Goal: Task Accomplishment & Management: Use online tool/utility

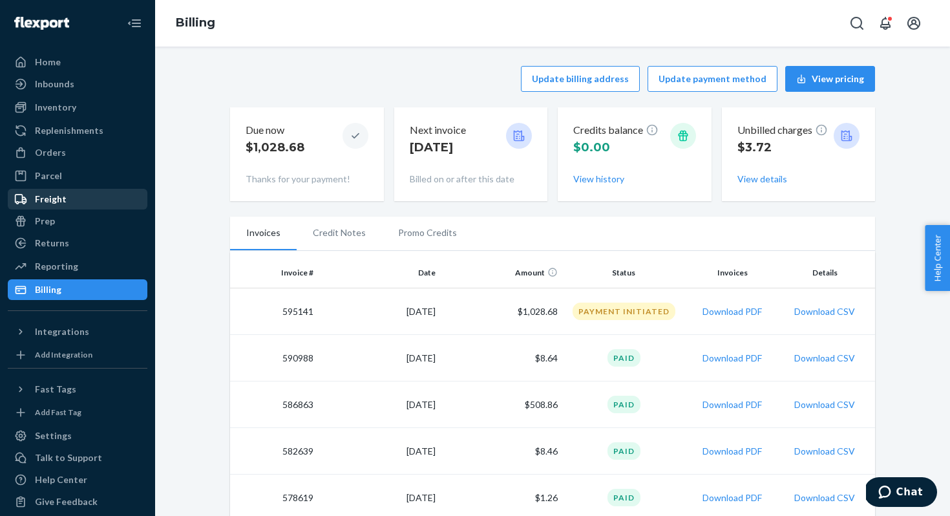
click at [60, 196] on div "Freight" at bounding box center [51, 199] width 32 height 13
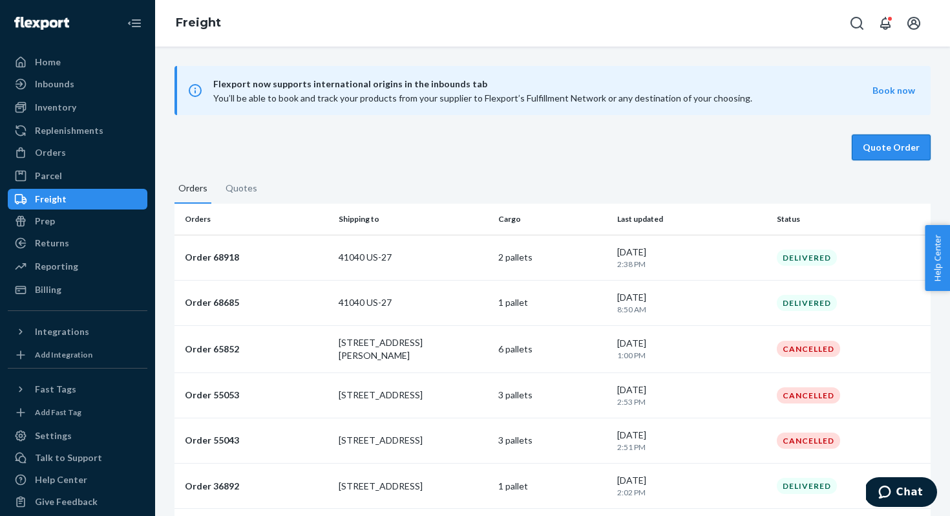
click at [919, 136] on button "Quote Order" at bounding box center [891, 147] width 79 height 26
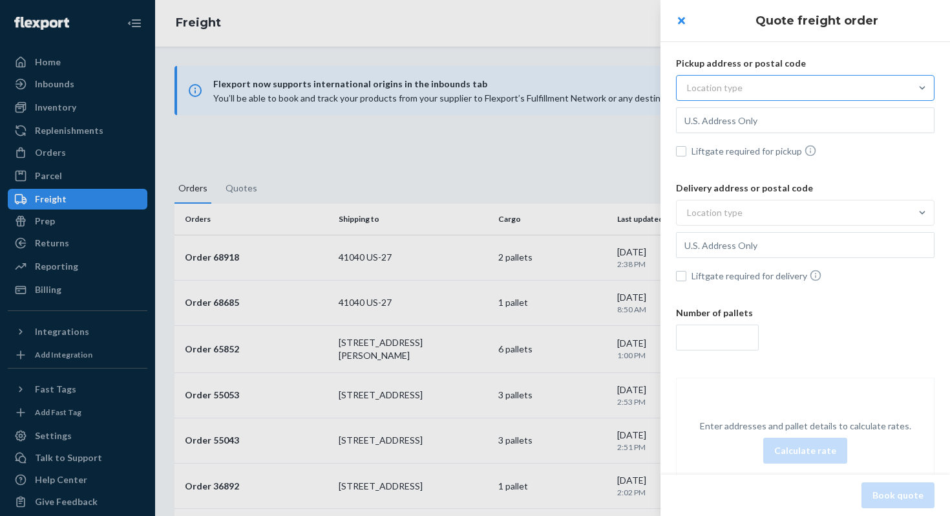
click at [737, 91] on div "Location type" at bounding box center [715, 87] width 56 height 13
click at [623, 88] on input "Location type" at bounding box center [623, 88] width 0 height 0
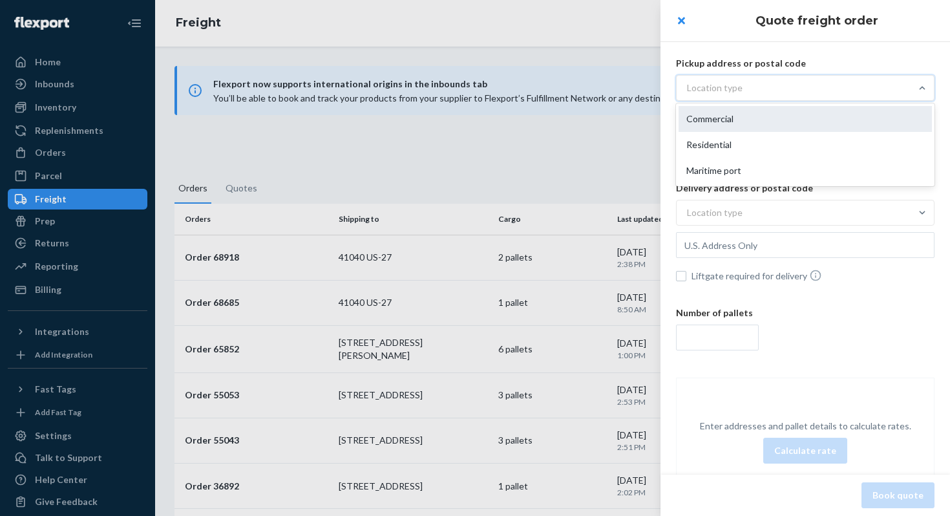
click at [728, 117] on div "Commercial" at bounding box center [805, 119] width 253 height 26
click at [623, 88] on input "option Commercial focused, 1 of 3. 3 results available. Use Up and Down to choo…" at bounding box center [623, 88] width 0 height 0
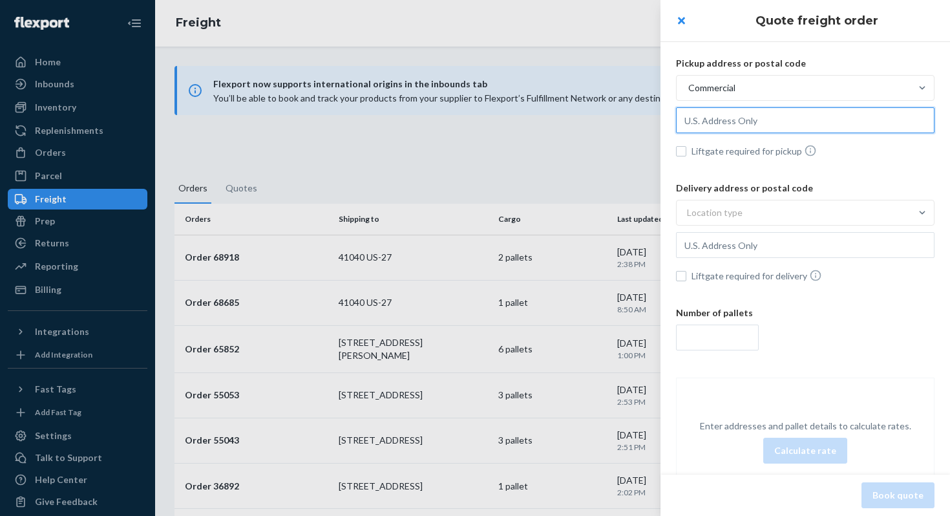
click at [721, 125] on input "text" at bounding box center [805, 120] width 259 height 26
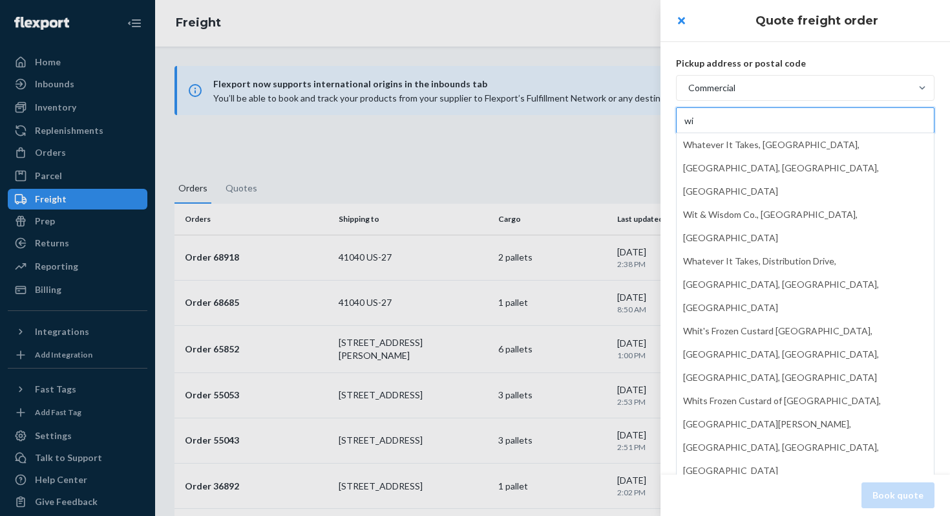
type input "w"
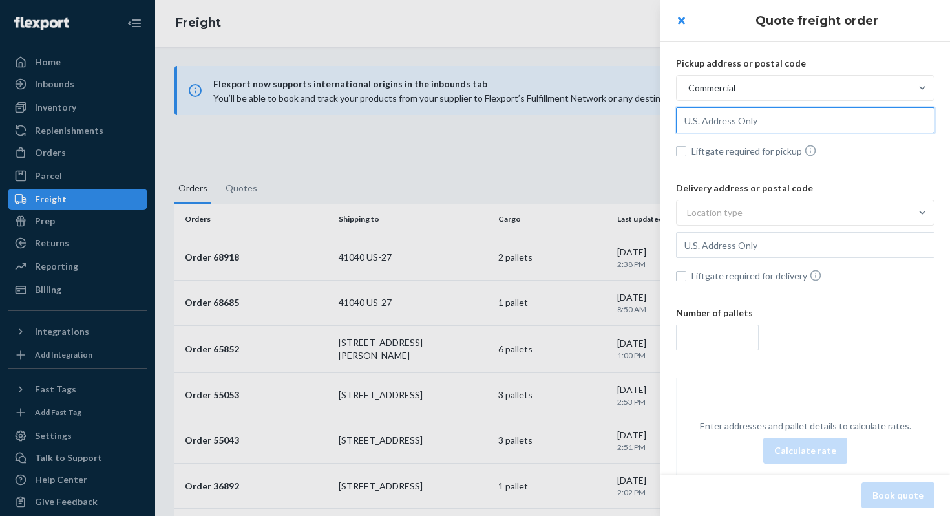
click at [747, 122] on input "text" at bounding box center [805, 120] width 259 height 26
click at [746, 122] on input "text" at bounding box center [805, 120] width 259 height 26
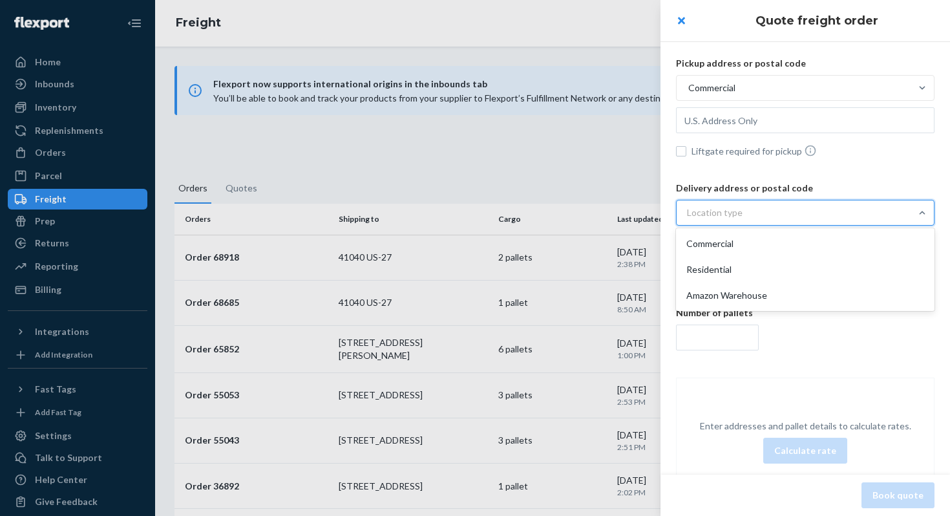
click at [758, 209] on div "Location type" at bounding box center [794, 212] width 234 height 23
click at [623, 213] on input "option Commercial focused, 1 of 3. 3 results available. Use Up and Down to choo…" at bounding box center [623, 213] width 0 height 0
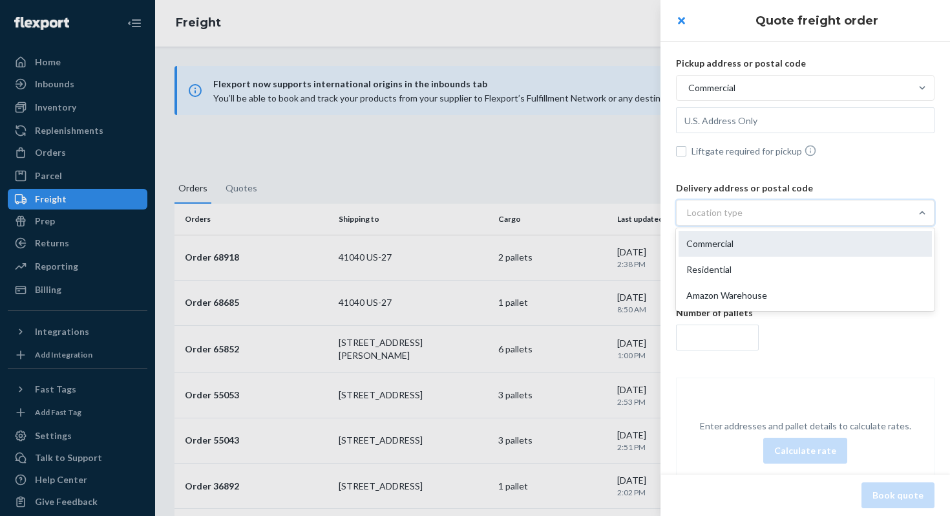
click at [746, 233] on div "Commercial" at bounding box center [805, 244] width 253 height 26
click at [623, 213] on input "option Commercial focused, 1 of 3. 3 results available. Use Up and Down to choo…" at bounding box center [623, 213] width 0 height 0
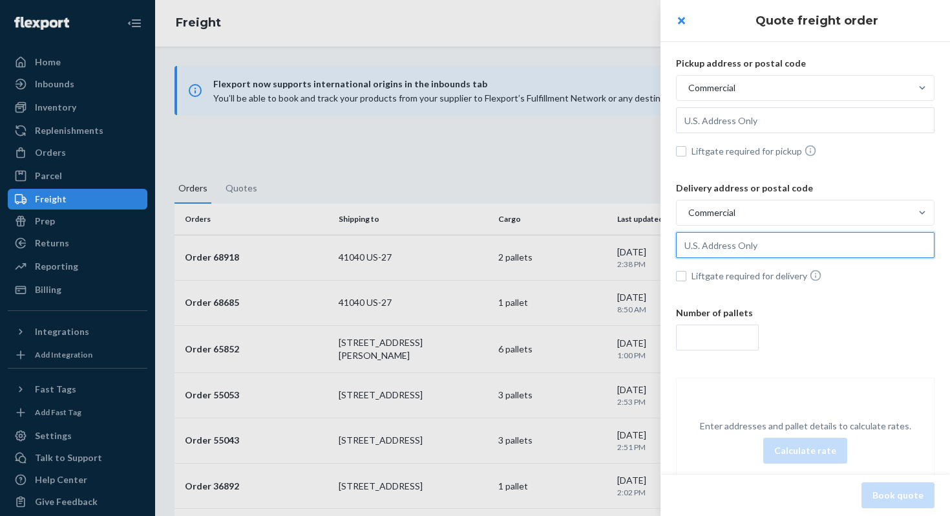
click at [740, 246] on input "text" at bounding box center [805, 245] width 259 height 26
type input "[STREET_ADDRESS][PERSON_NAME]"
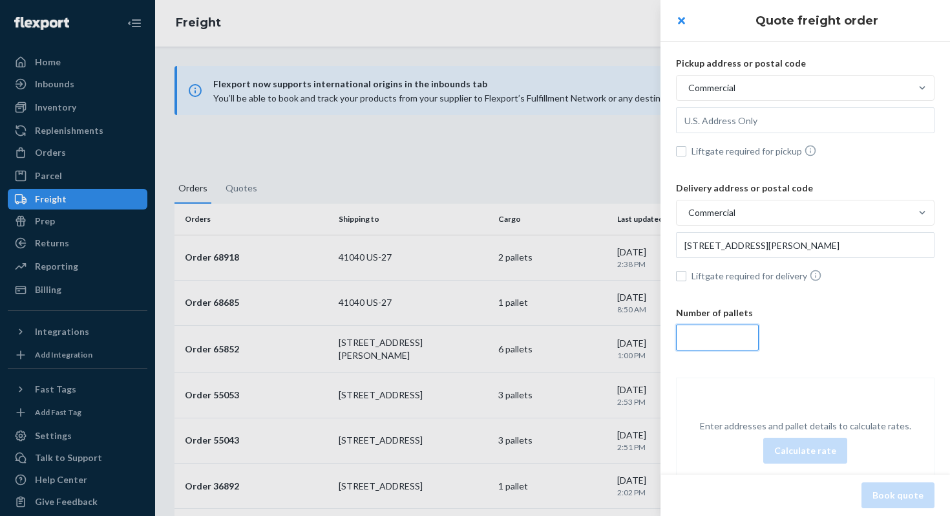
click at [698, 336] on input "number" at bounding box center [717, 338] width 83 height 26
type input "4"
click at [681, 276] on input "Liftgate required for delivery" at bounding box center [681, 276] width 10 height 10
checkbox input "true"
click at [792, 336] on div "4" at bounding box center [805, 338] width 259 height 26
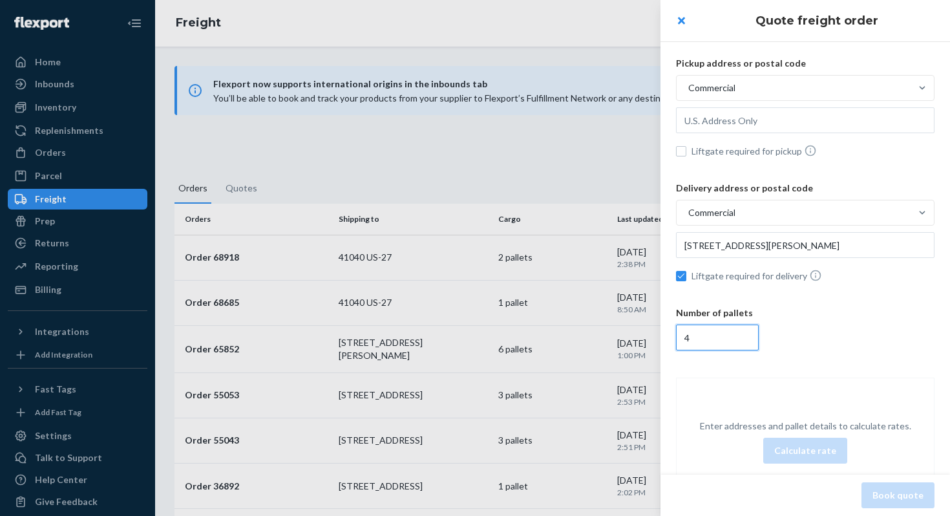
click at [759, 336] on input "4" at bounding box center [717, 338] width 83 height 26
type input "3"
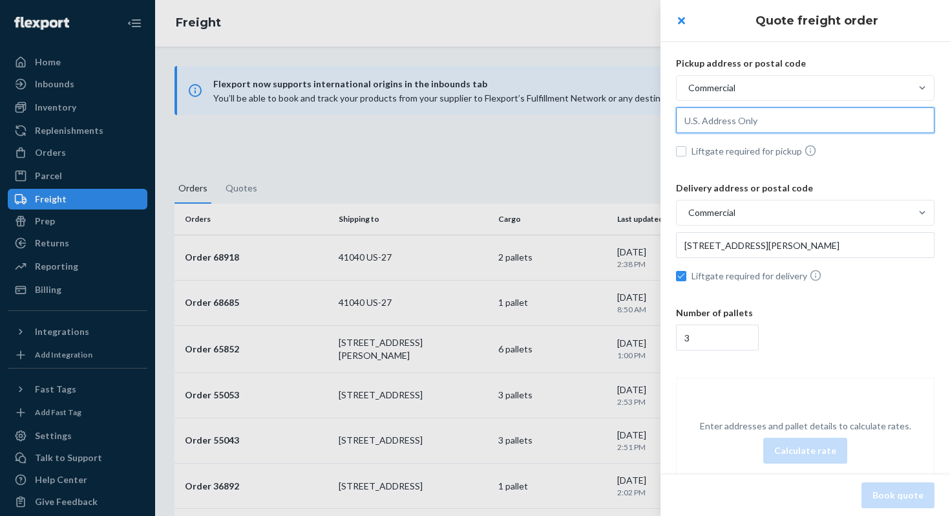
click at [736, 116] on input "text" at bounding box center [805, 120] width 259 height 26
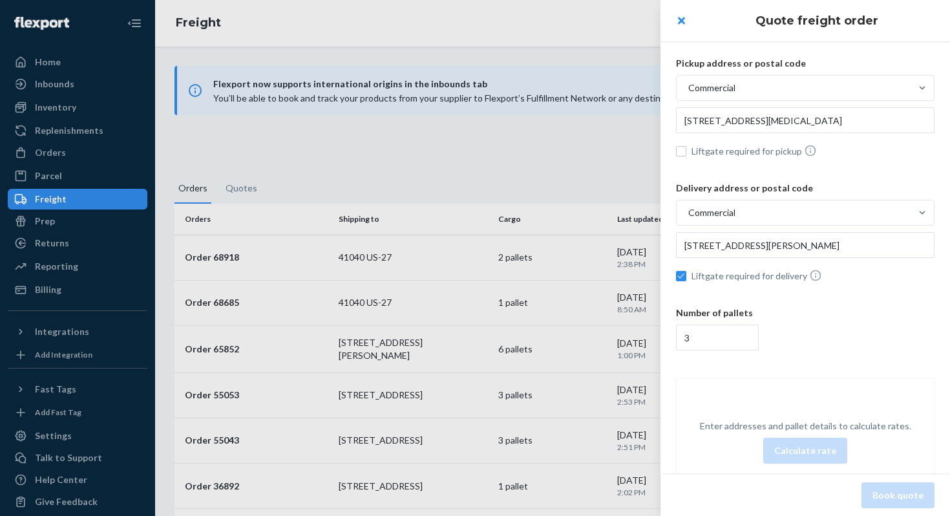
type input "[STREET_ADDRESS][MEDICAL_DATA]"
click at [813, 447] on button "Calculate rate" at bounding box center [806, 451] width 84 height 26
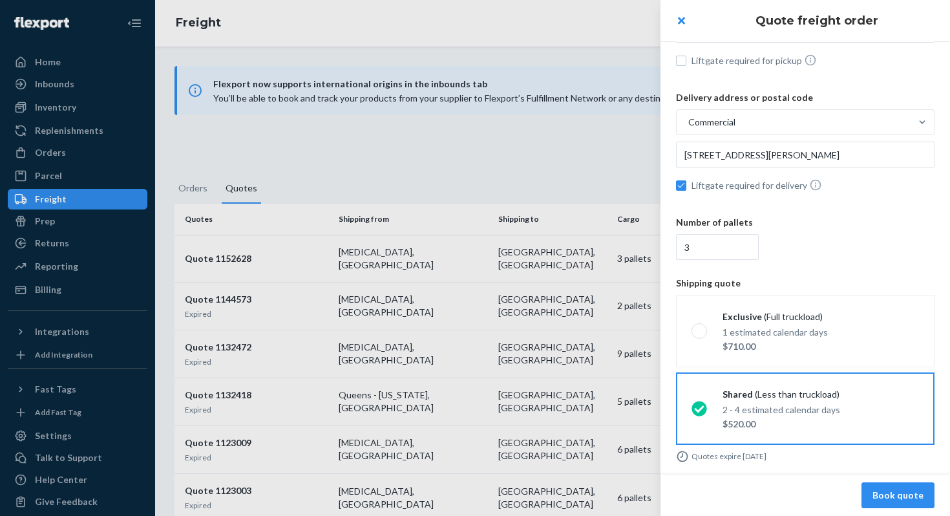
scroll to position [91, 0]
click at [718, 257] on input "3" at bounding box center [717, 246] width 83 height 26
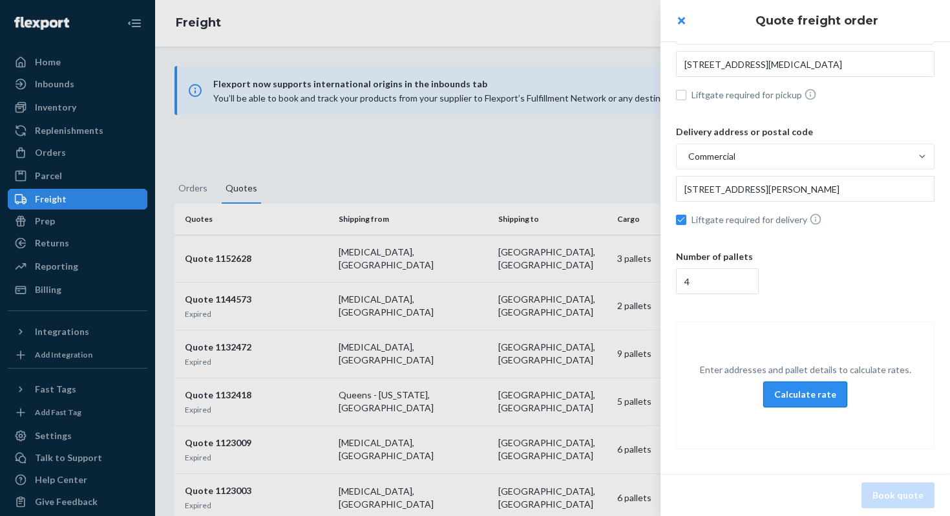
click at [815, 392] on button "Calculate rate" at bounding box center [806, 394] width 84 height 26
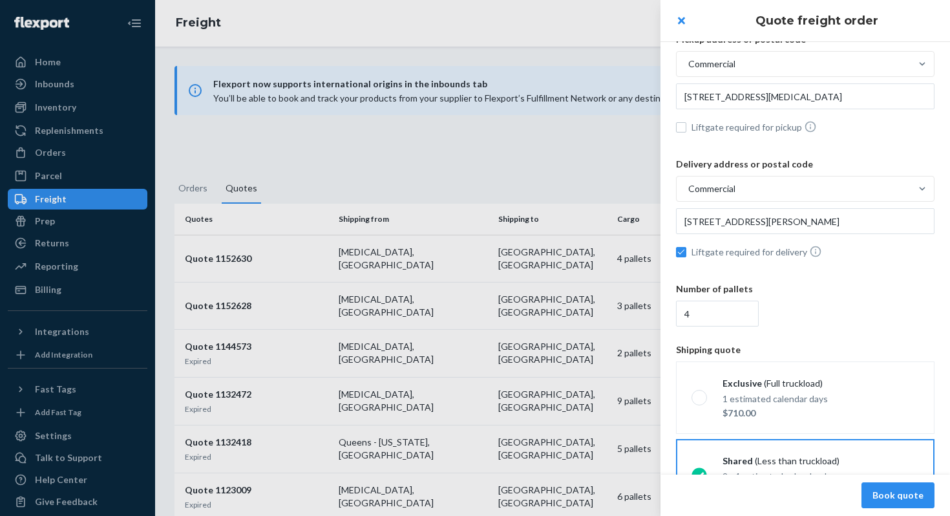
scroll to position [91, 0]
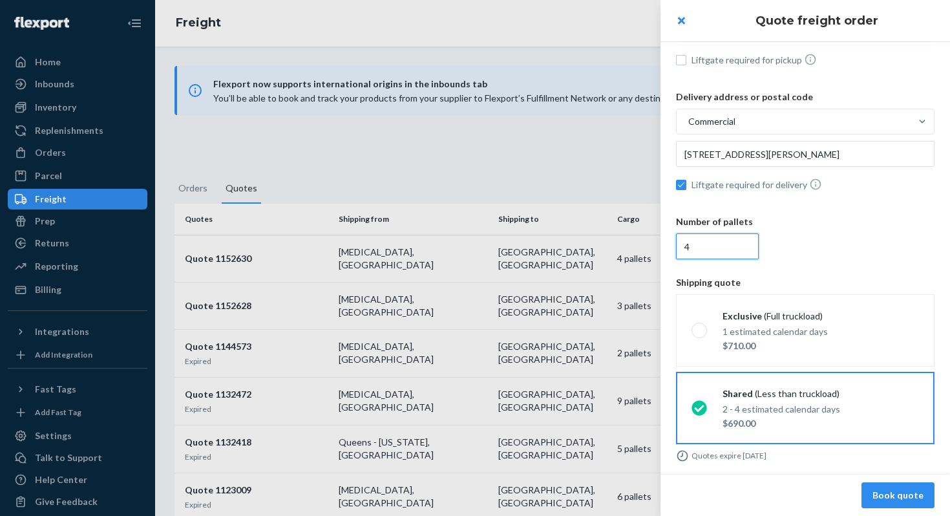
click at [705, 248] on input "4" at bounding box center [717, 246] width 83 height 26
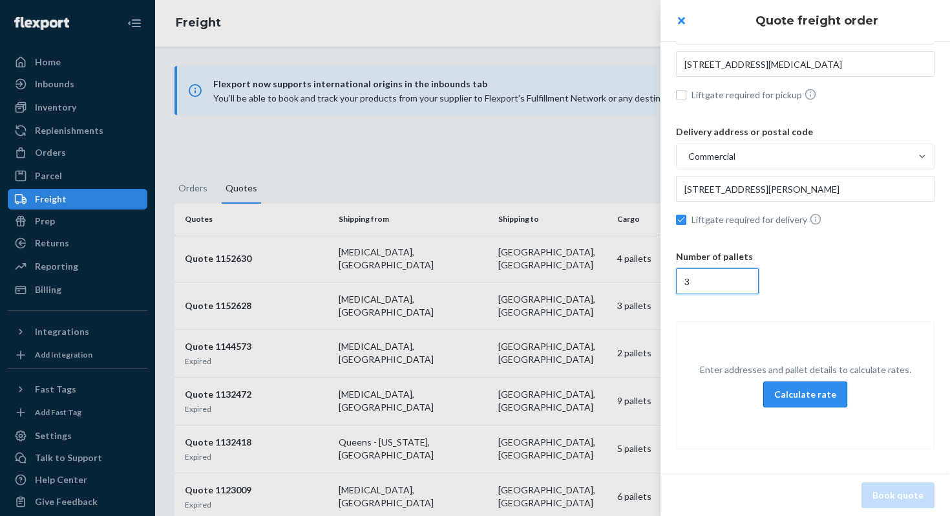
type input "3"
click at [816, 402] on button "Calculate rate" at bounding box center [806, 394] width 84 height 26
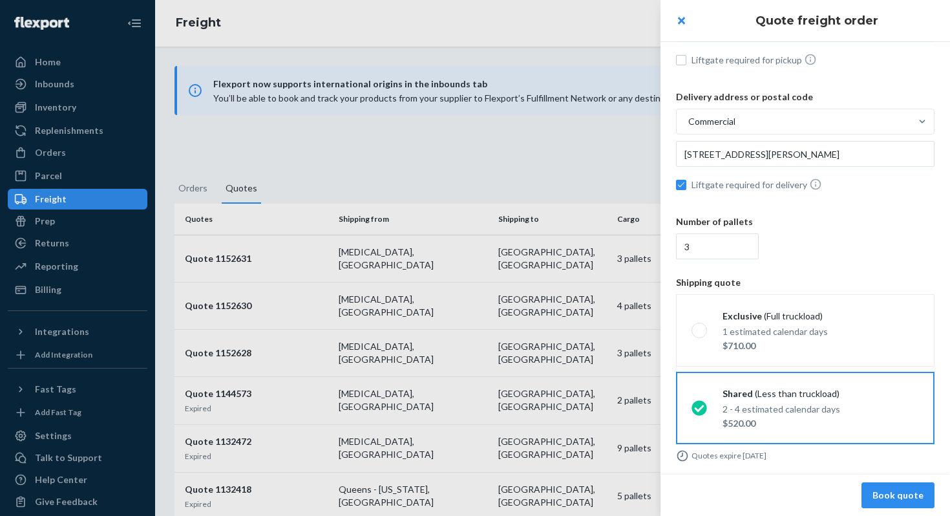
scroll to position [0, 0]
